Goal: Transaction & Acquisition: Purchase product/service

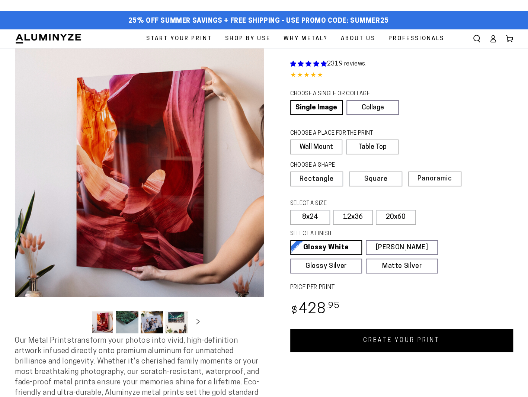
select select "**********"
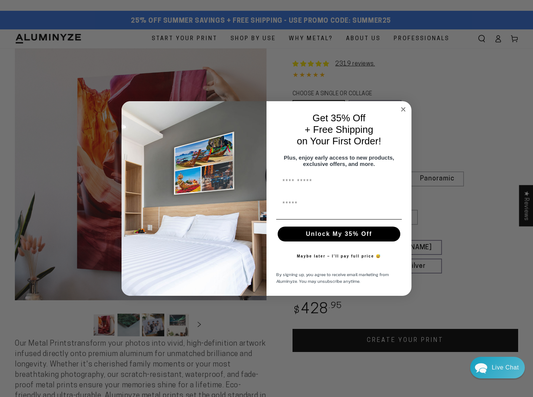
click at [404, 107] on circle "Close dialog" at bounding box center [403, 109] width 9 height 9
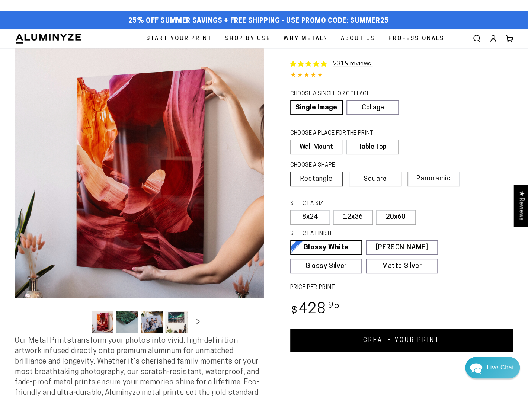
click at [331, 177] on span "Rectangle" at bounding box center [316, 179] width 33 height 7
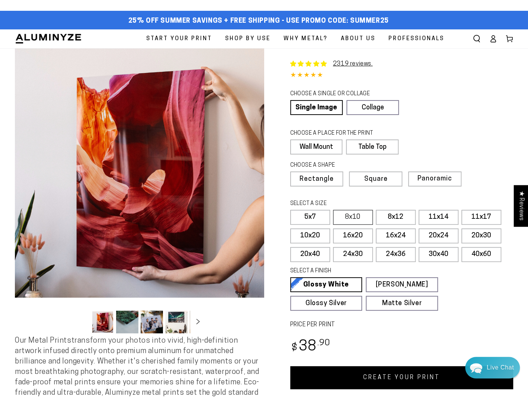
click at [347, 212] on label "8x10" at bounding box center [353, 217] width 40 height 15
click at [384, 211] on label "8x12" at bounding box center [396, 217] width 40 height 15
click at [375, 17] on span "25% off Summer Savings + Free Shipping - Use Promo Code: SUMMER25" at bounding box center [258, 21] width 260 height 8
copy span "SUMMER25"
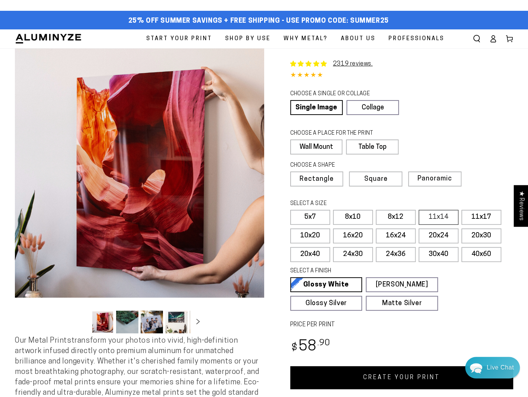
click at [451, 216] on label "11x14" at bounding box center [438, 217] width 40 height 15
click at [400, 220] on label "8x12" at bounding box center [396, 217] width 40 height 15
click at [428, 224] on fieldset "SELECT A SIZE Learn more 5x7 8x10" at bounding box center [399, 233] width 218 height 66
click at [433, 218] on label "11x14" at bounding box center [438, 217] width 40 height 15
click at [412, 218] on label "8x12" at bounding box center [396, 217] width 40 height 15
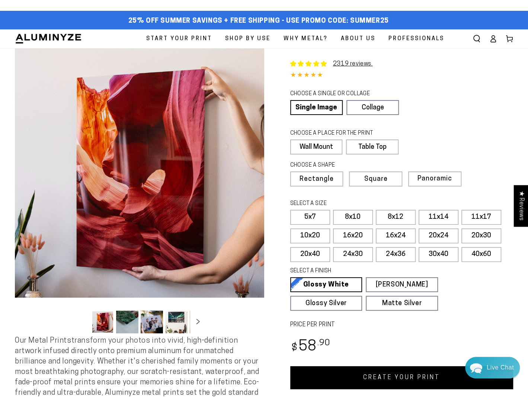
click at [427, 375] on link "CREATE YOUR PRINT" at bounding box center [401, 377] width 223 height 23
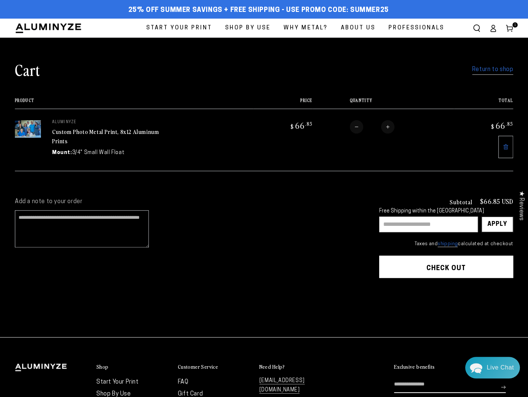
click at [386, 126] on button "Increase quantity for Custom Photo Metal Print, 8x12 Aluminum Prints" at bounding box center [387, 126] width 13 height 13
type input "*"
click at [365, 7] on span "25% off Summer Savings + Free Shipping - Use Promo Code: SUMMER25" at bounding box center [258, 10] width 260 height 8
copy span "SUMMER25"
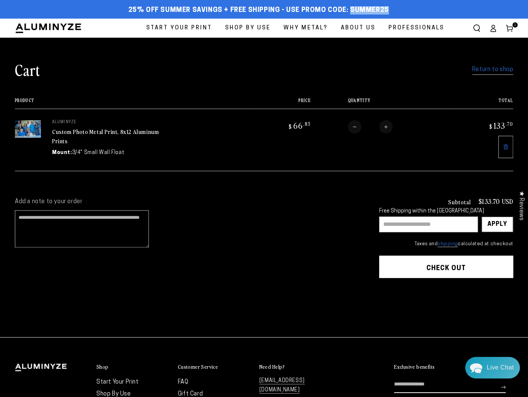
click at [413, 229] on input "text" at bounding box center [428, 224] width 99 height 16
paste input "********"
type input "********"
click at [498, 223] on div "Apply" at bounding box center [497, 224] width 20 height 15
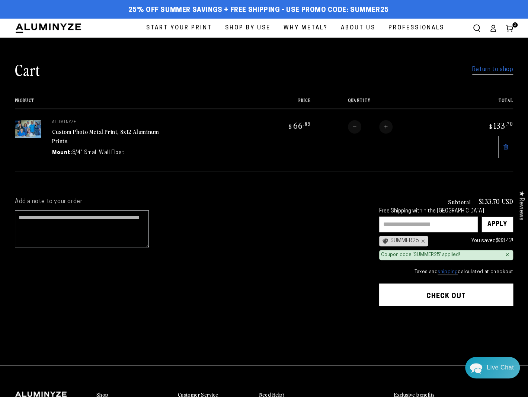
click at [446, 293] on button "Check out" at bounding box center [446, 294] width 134 height 22
